Goal: Contribute content

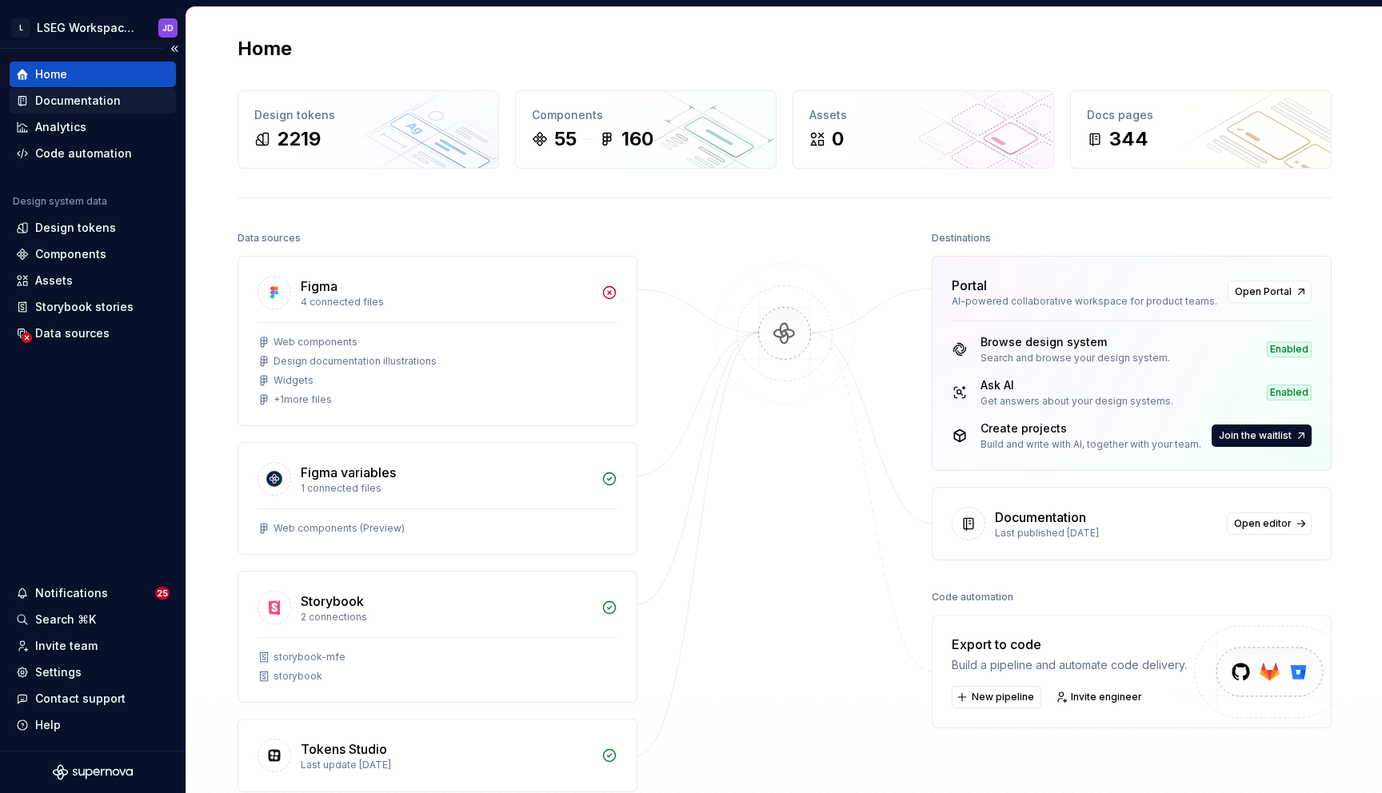
click at [83, 102] on div "Documentation" at bounding box center [78, 101] width 86 height 16
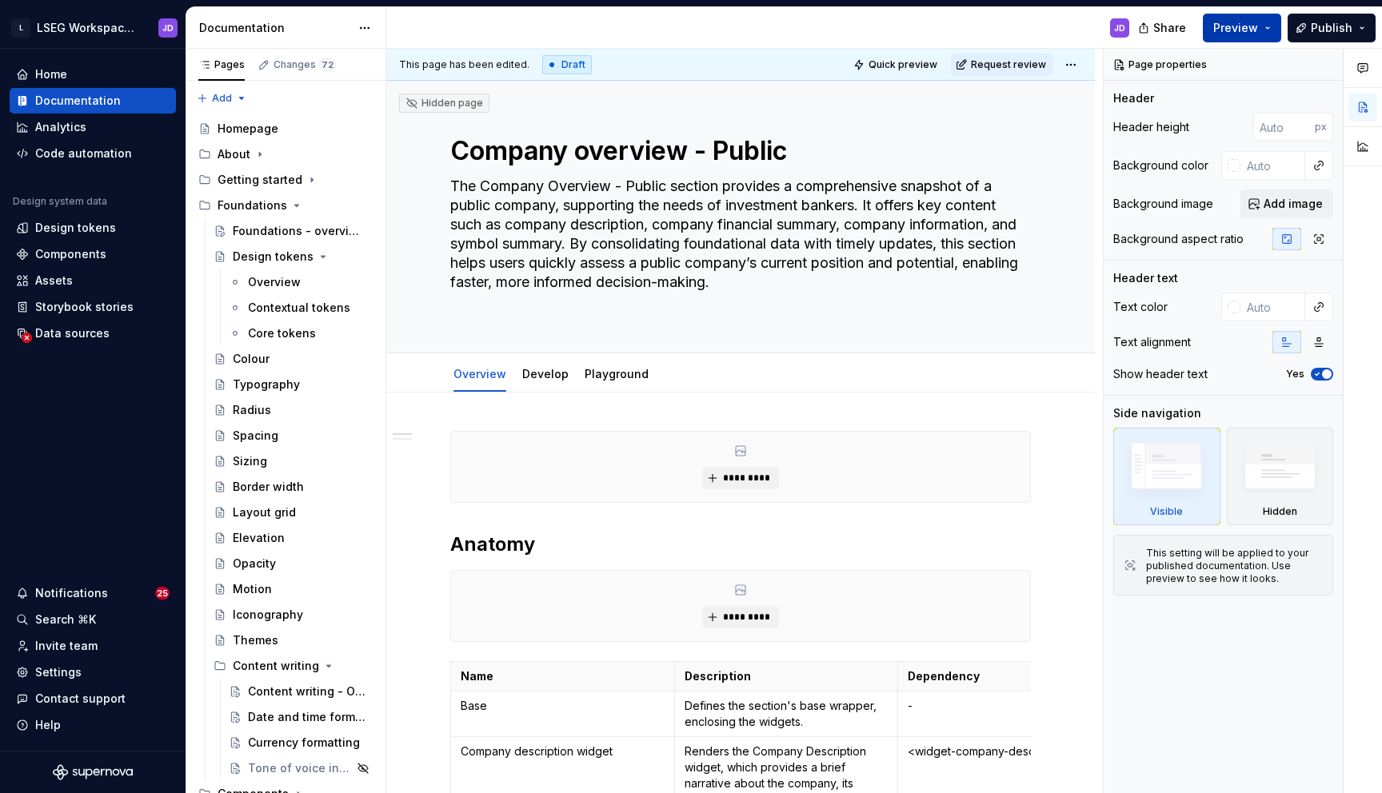
click at [1261, 26] on button "Preview" at bounding box center [1242, 28] width 78 height 29
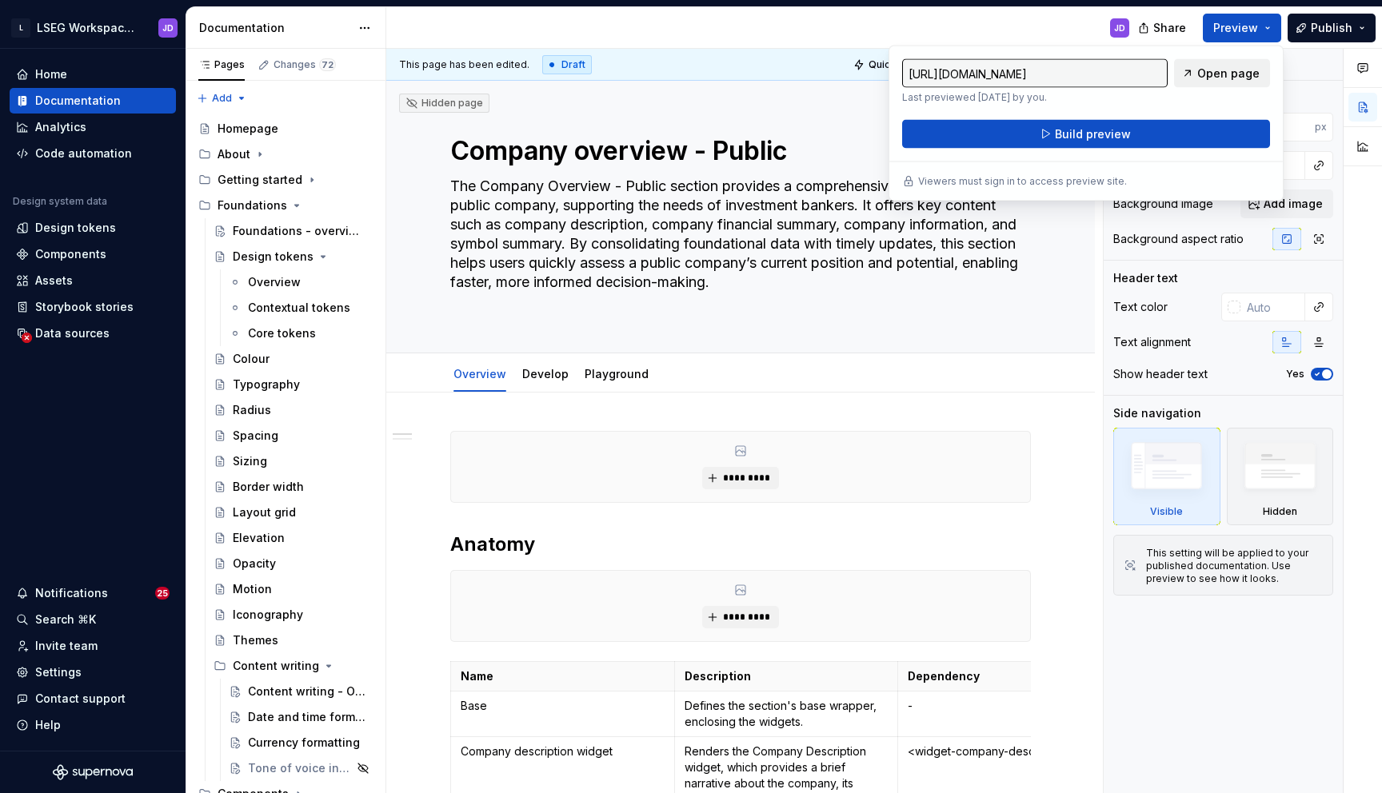
click at [1219, 75] on span "Open page" at bounding box center [1228, 74] width 62 height 16
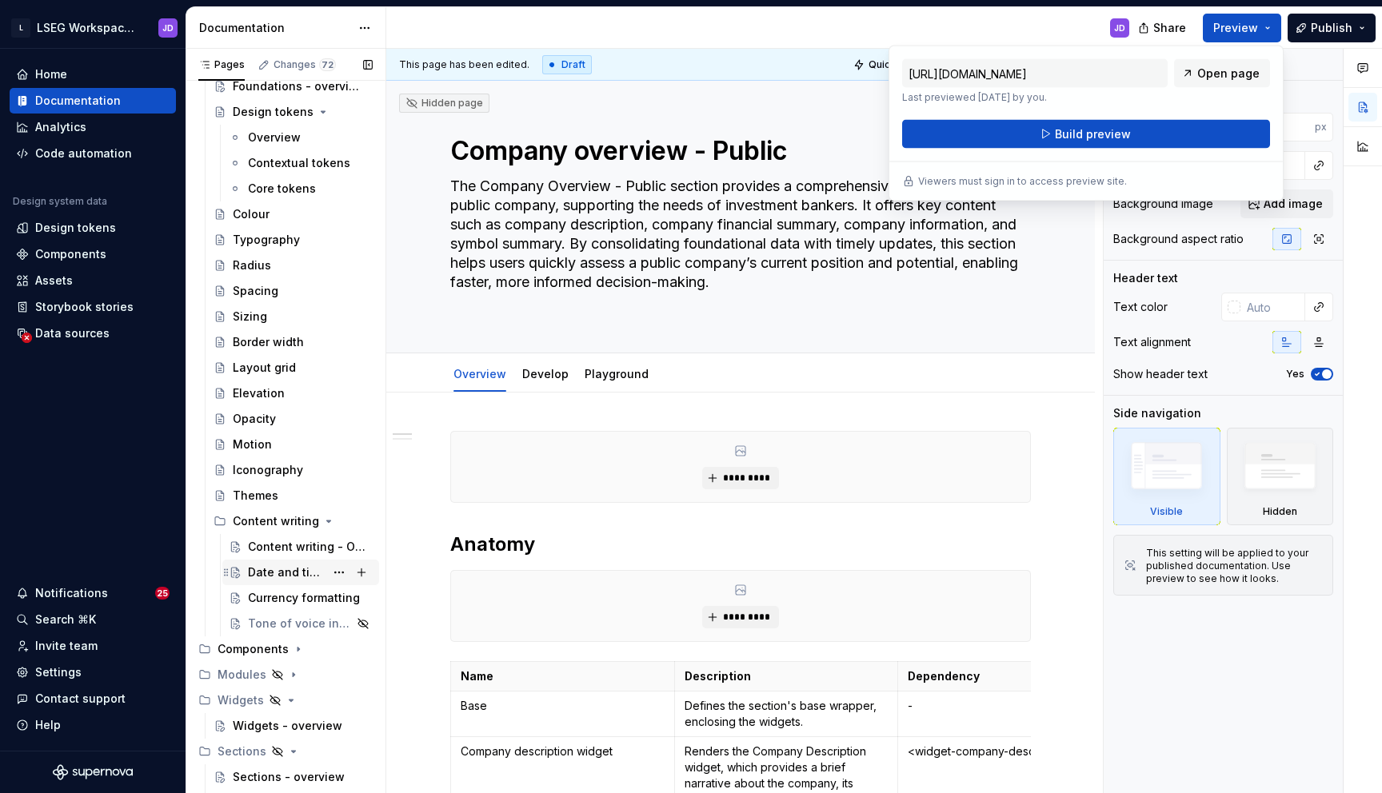
scroll to position [148, 0]
click at [743, 202] on textarea "The Company Overview - Public section provides a comprehensive snapshot of a pu…" at bounding box center [737, 244] width 581 height 141
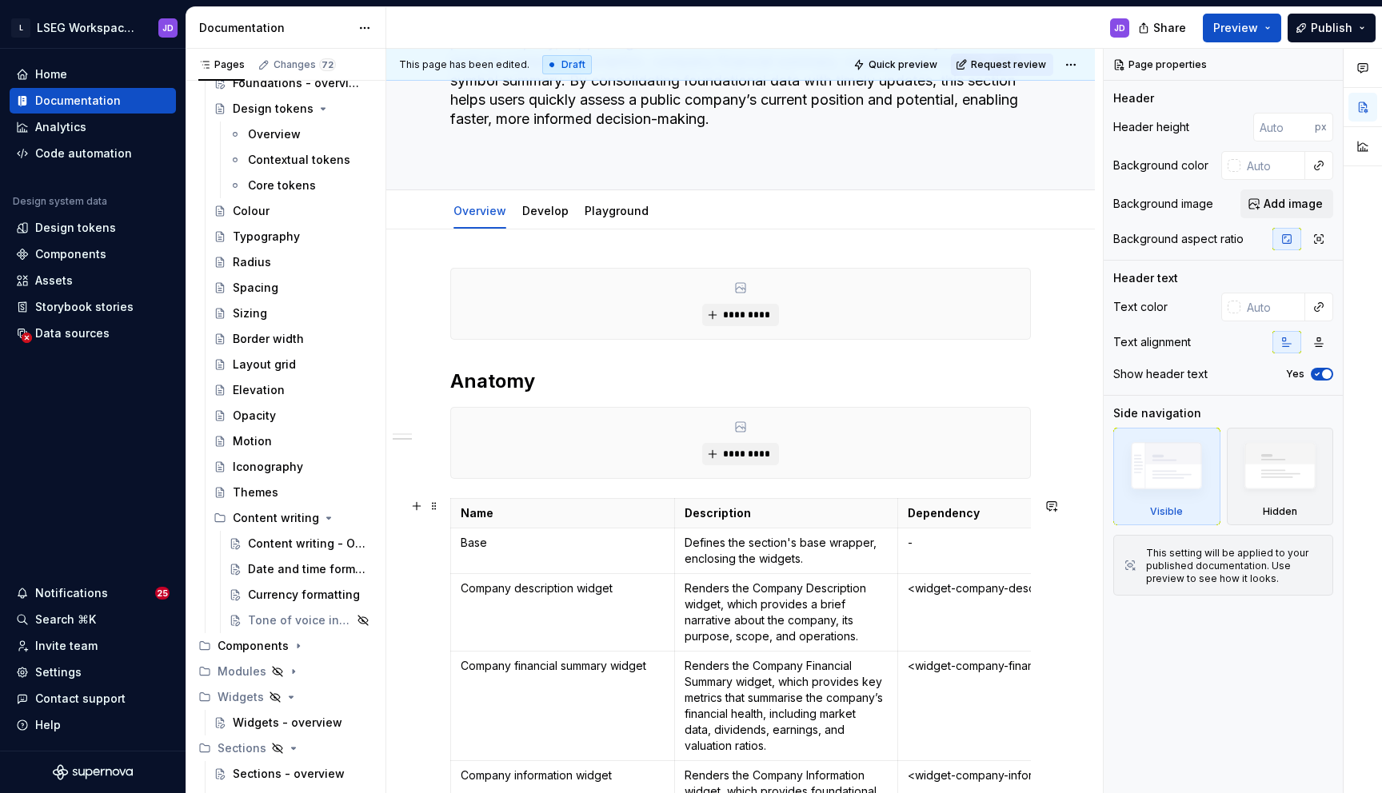
scroll to position [41, 0]
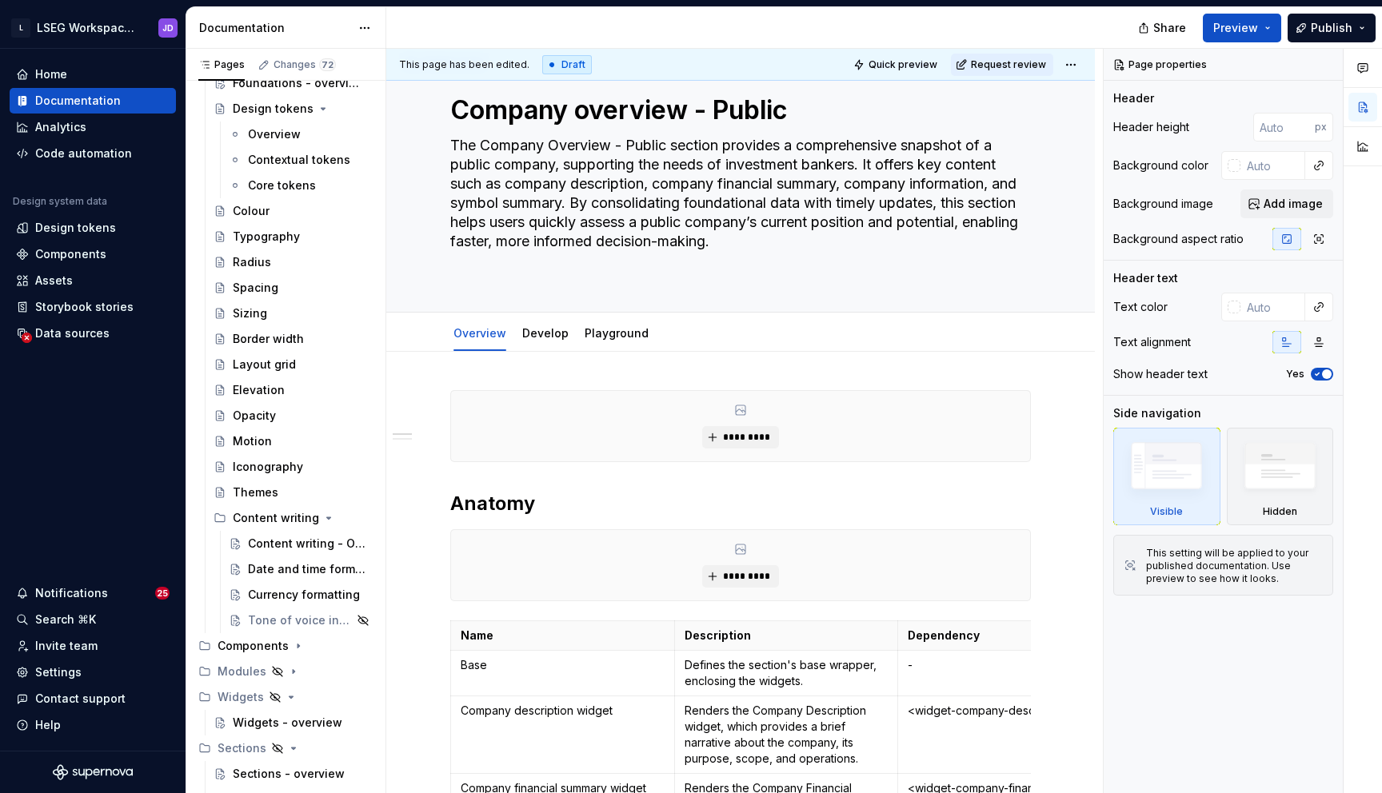
type textarea "*"
